Goal: Check status: Check status

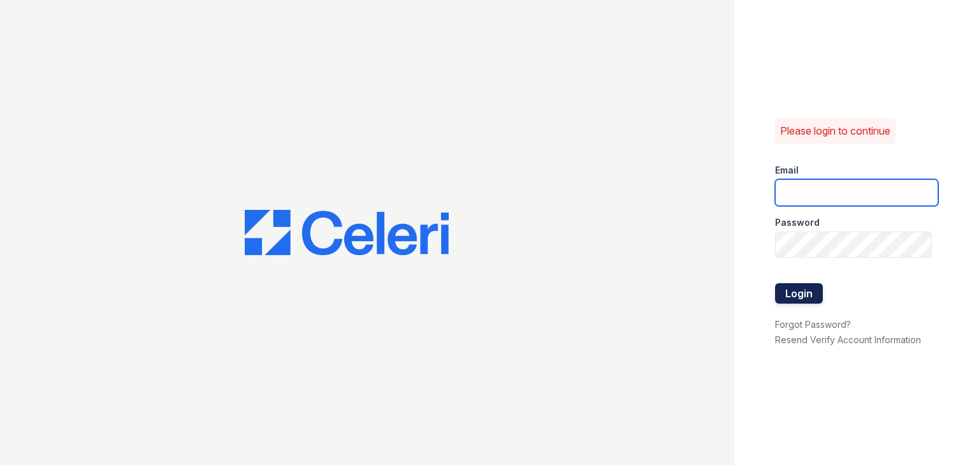
type input "[EMAIL_ADDRESS][DOMAIN_NAME]"
click at [802, 293] on button "Login" at bounding box center [799, 293] width 48 height 20
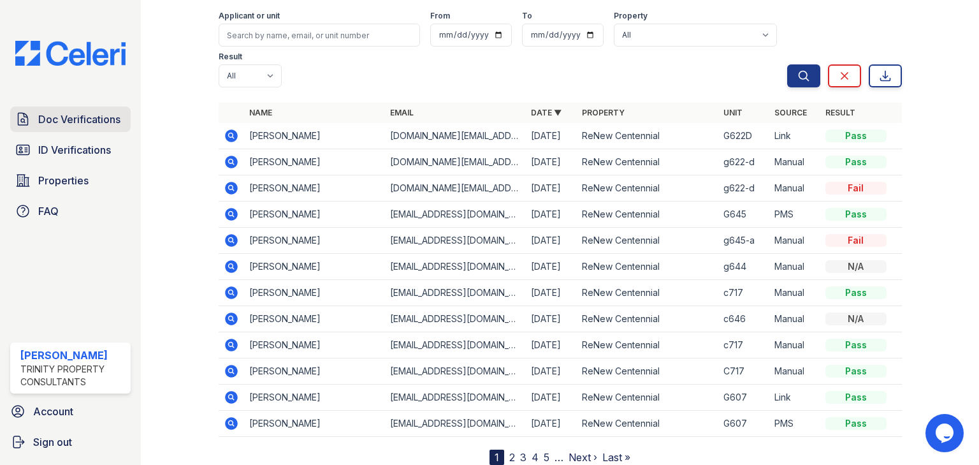
scroll to position [94, 0]
click at [31, 148] on link "ID Verifications" at bounding box center [70, 149] width 120 height 25
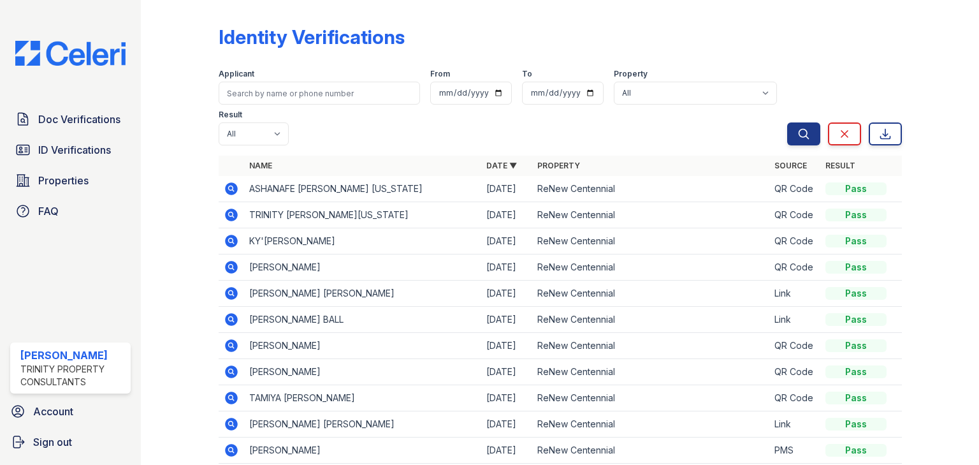
click at [488, 178] on table "Name Date ▼ Property Source Result ASHANAFE GETAHUN ABEB WASHINGTON 09/27/25 Re…" at bounding box center [560, 323] width 683 height 334
drag, startPoint x: 506, startPoint y: 176, endPoint x: 515, endPoint y: 181, distance: 10.3
click at [514, 176] on td "09/27/25" at bounding box center [506, 189] width 51 height 26
click at [515, 181] on td "09/27/25" at bounding box center [506, 189] width 51 height 26
click at [166, 181] on div "Doc Verifications ID Verifications Properties FAQ Yolanda Carpenter Trinity Pro…" at bounding box center [489, 232] width 979 height 465
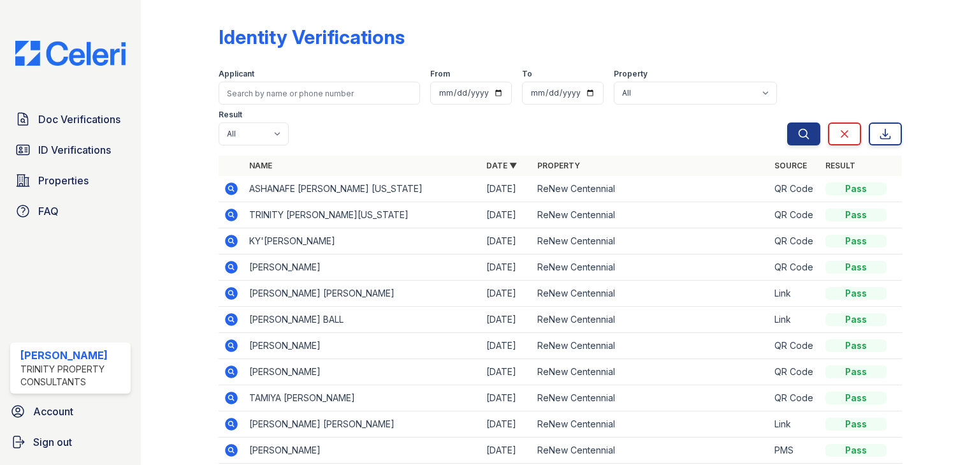
drag, startPoint x: 452, startPoint y: 133, endPoint x: 460, endPoint y: 136, distance: 8.3
click at [456, 133] on div "Applicant From To Property All ReNew Centennial Result All Pass Fail Caution Re…" at bounding box center [503, 105] width 568 height 82
drag, startPoint x: 537, startPoint y: 176, endPoint x: 556, endPoint y: 184, distance: 20.6
click at [546, 180] on table "Name Date ▼ Property Source Result ASHANAFE GETAHUN ABEB WASHINGTON 09/27/25 Re…" at bounding box center [560, 323] width 683 height 334
drag, startPoint x: 567, startPoint y: 184, endPoint x: 622, endPoint y: 180, distance: 55.6
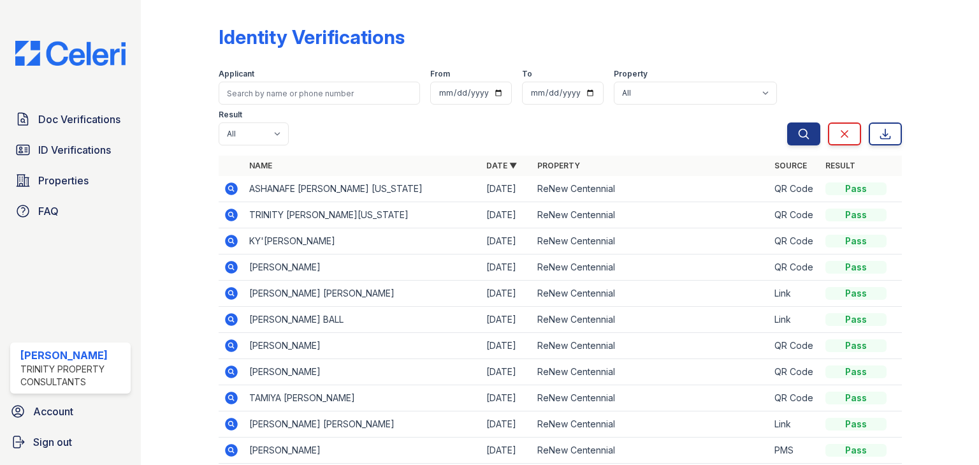
click at [574, 182] on td "ReNew Centennial" at bounding box center [650, 189] width 237 height 26
click at [625, 177] on td "ReNew Centennial" at bounding box center [650, 189] width 237 height 26
drag, startPoint x: 760, startPoint y: 164, endPoint x: 774, endPoint y: 170, distance: 14.9
click at [767, 161] on tr "Name Date ▼ Property Source Result" at bounding box center [560, 166] width 683 height 20
